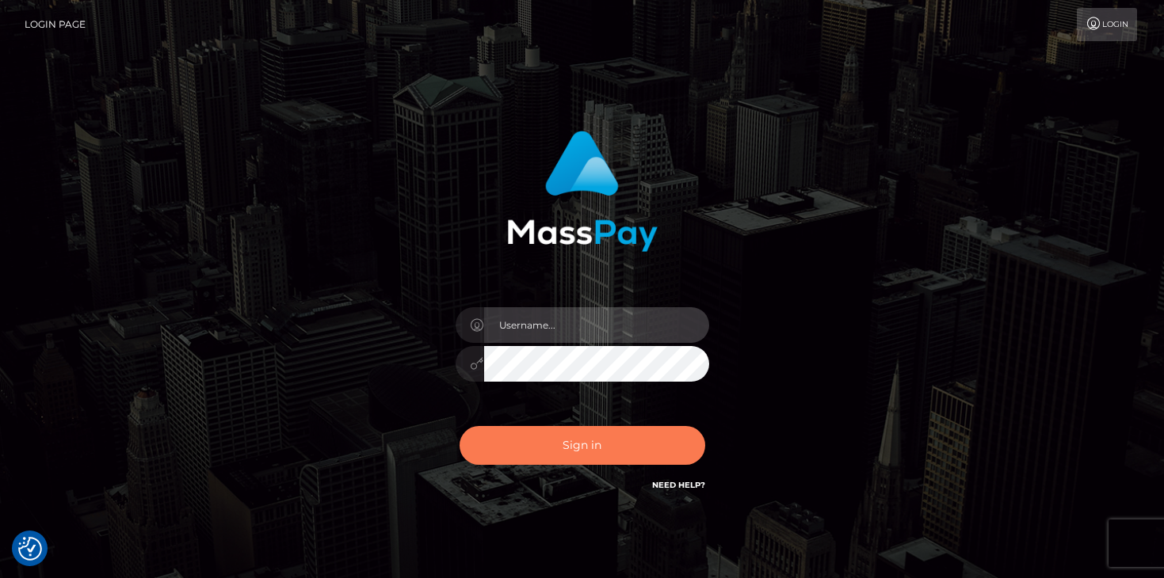
type input "mariolabugaj"
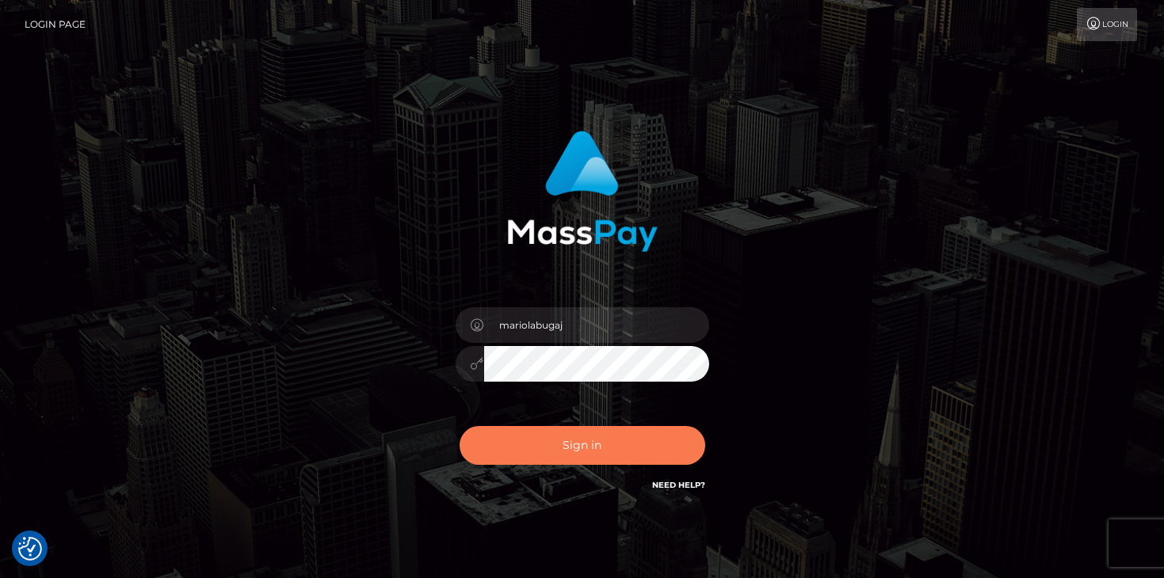
click at [582, 442] on button "Sign in" at bounding box center [583, 445] width 246 height 39
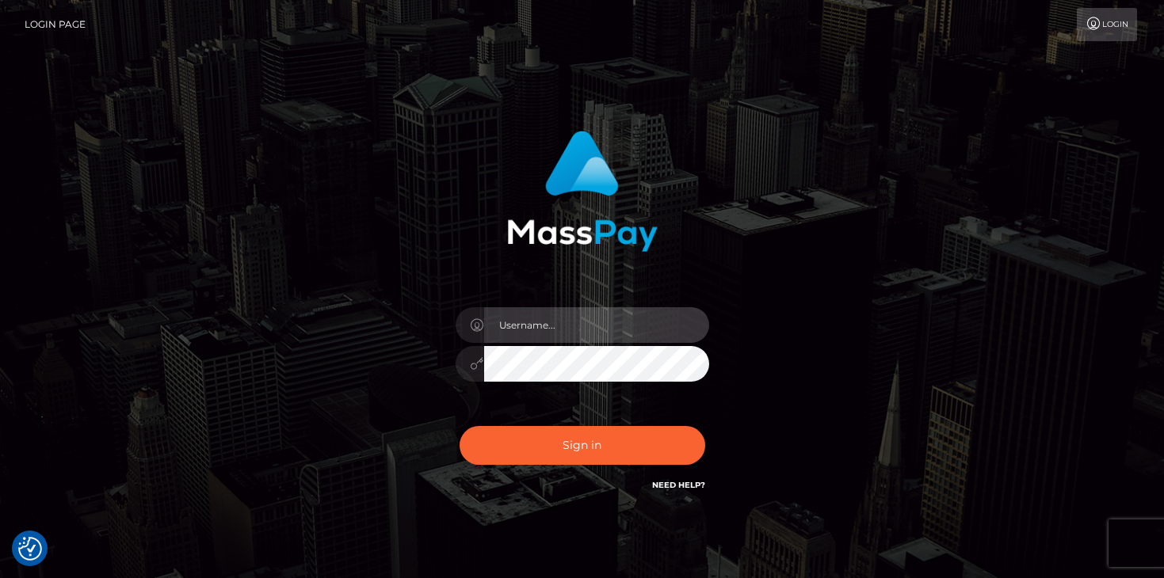
type input "mariolabugaj"
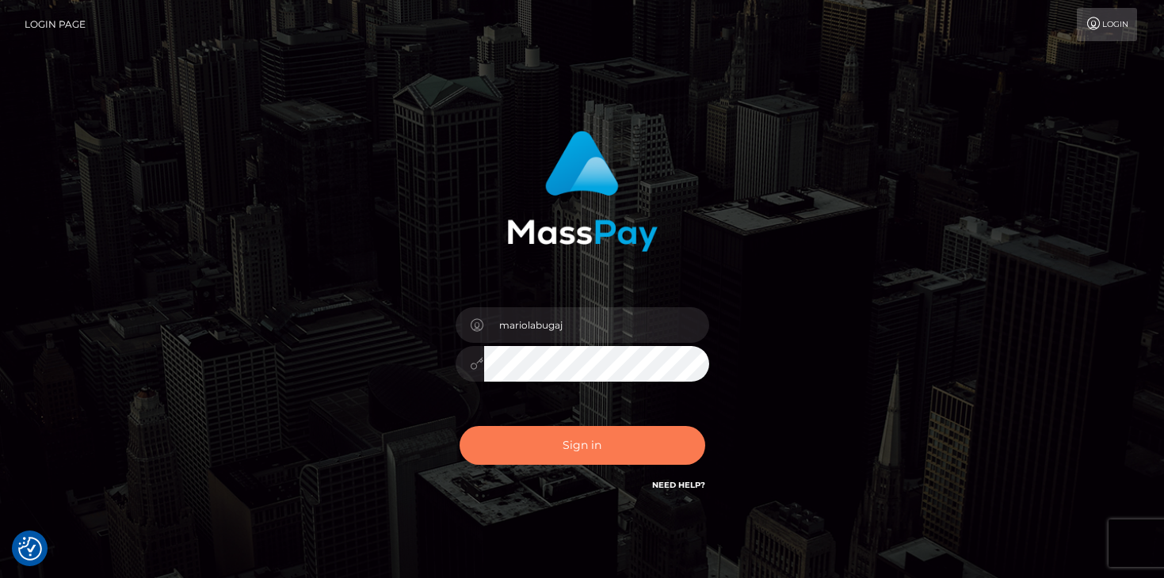
click at [582, 442] on button "Sign in" at bounding box center [583, 445] width 246 height 39
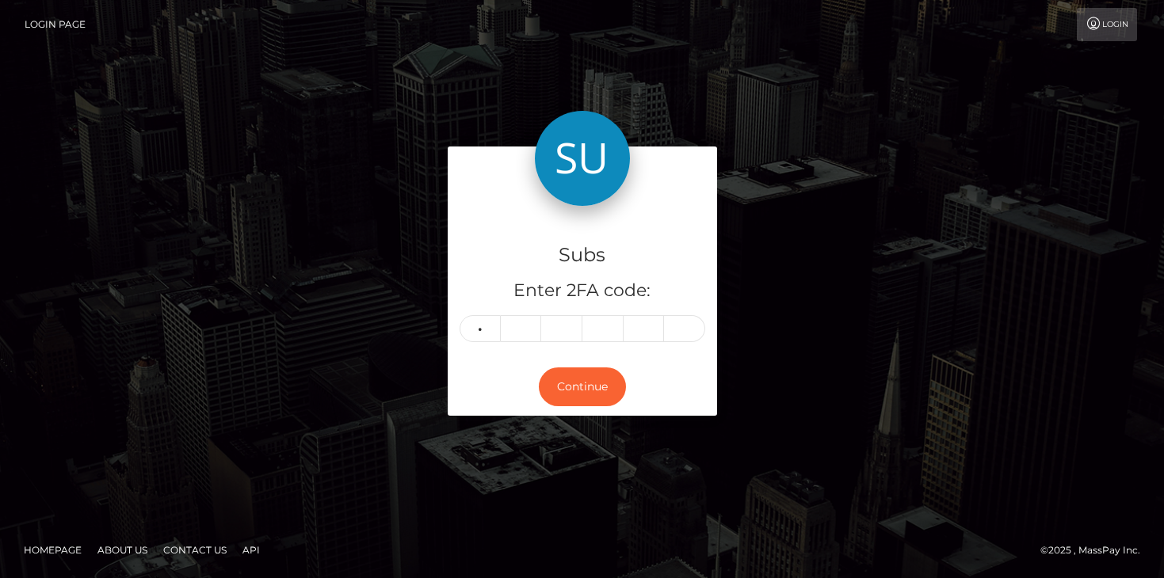
type input "2"
type input "7"
type input "8"
type input "6"
type input "7"
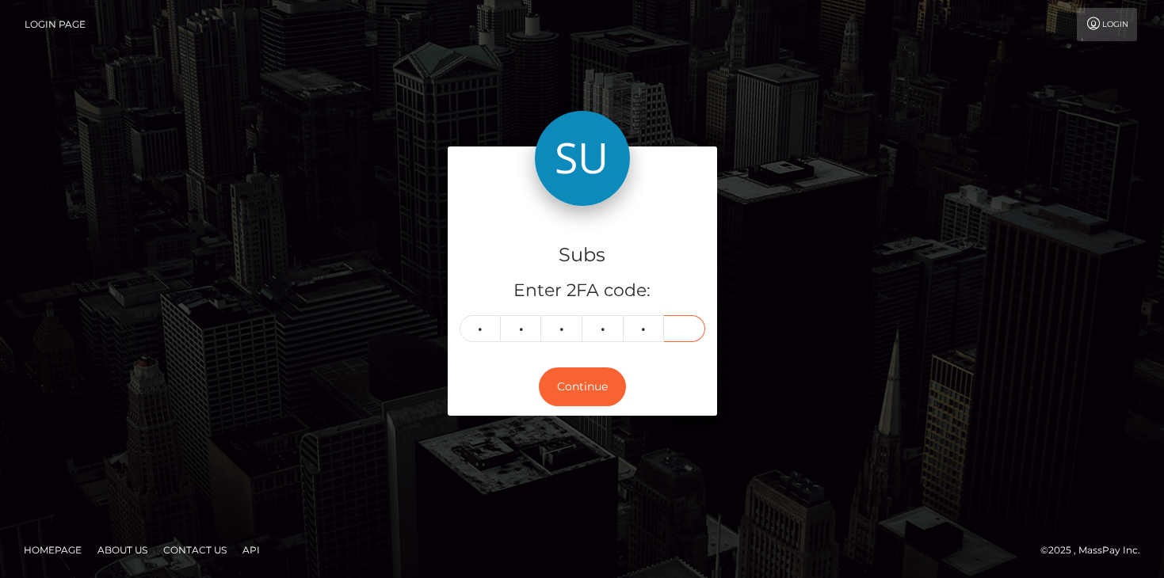
type input "3"
